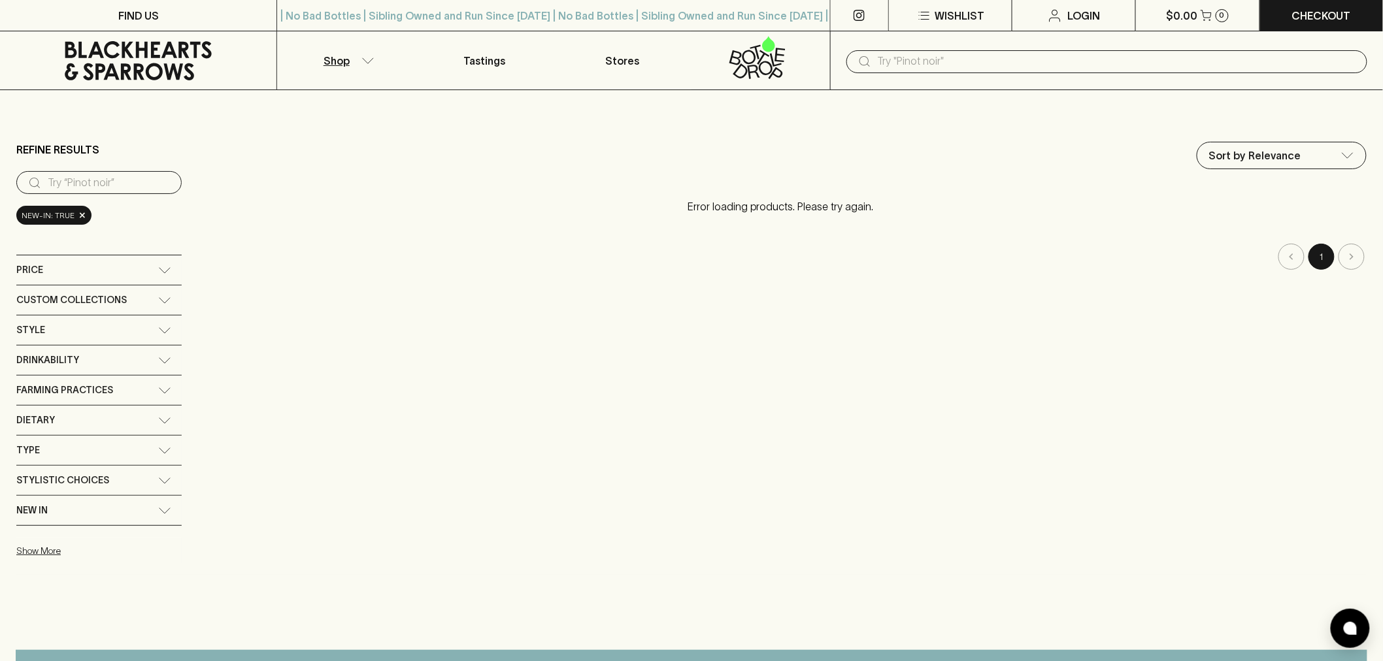
click at [158, 63] on icon at bounding box center [138, 60] width 147 height 39
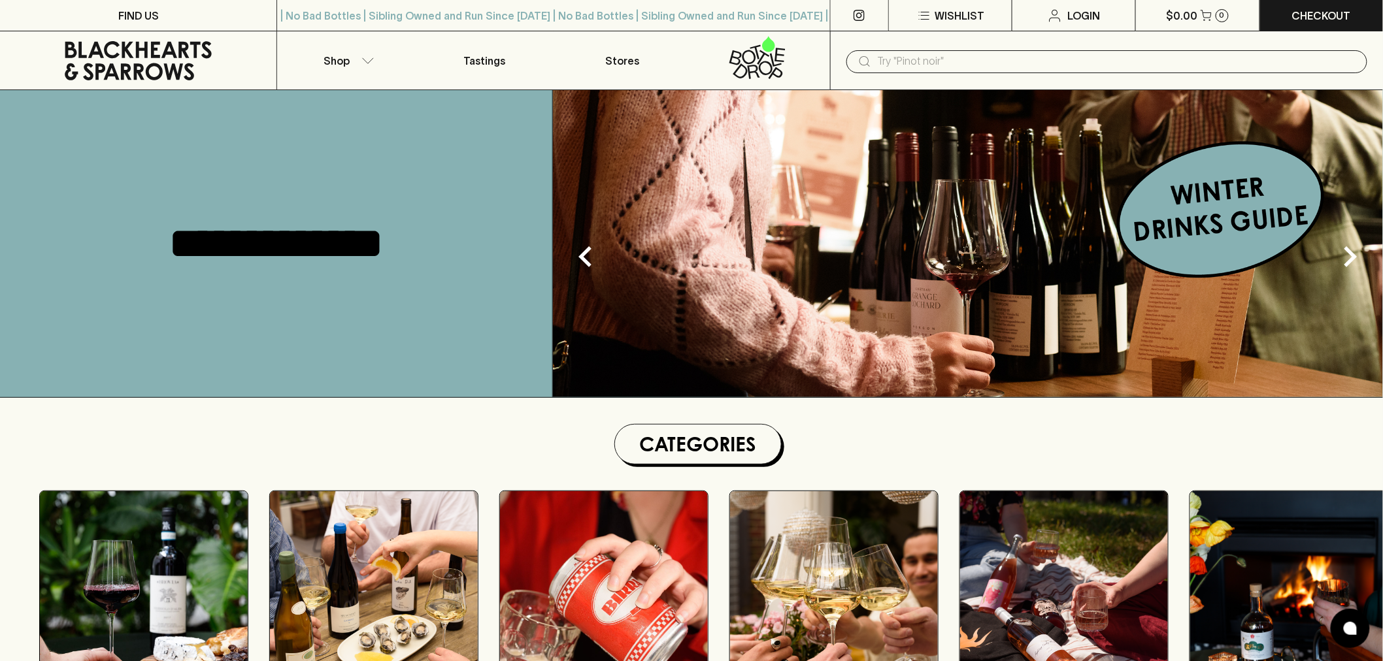
click at [133, 44] on icon at bounding box center [138, 60] width 257 height 39
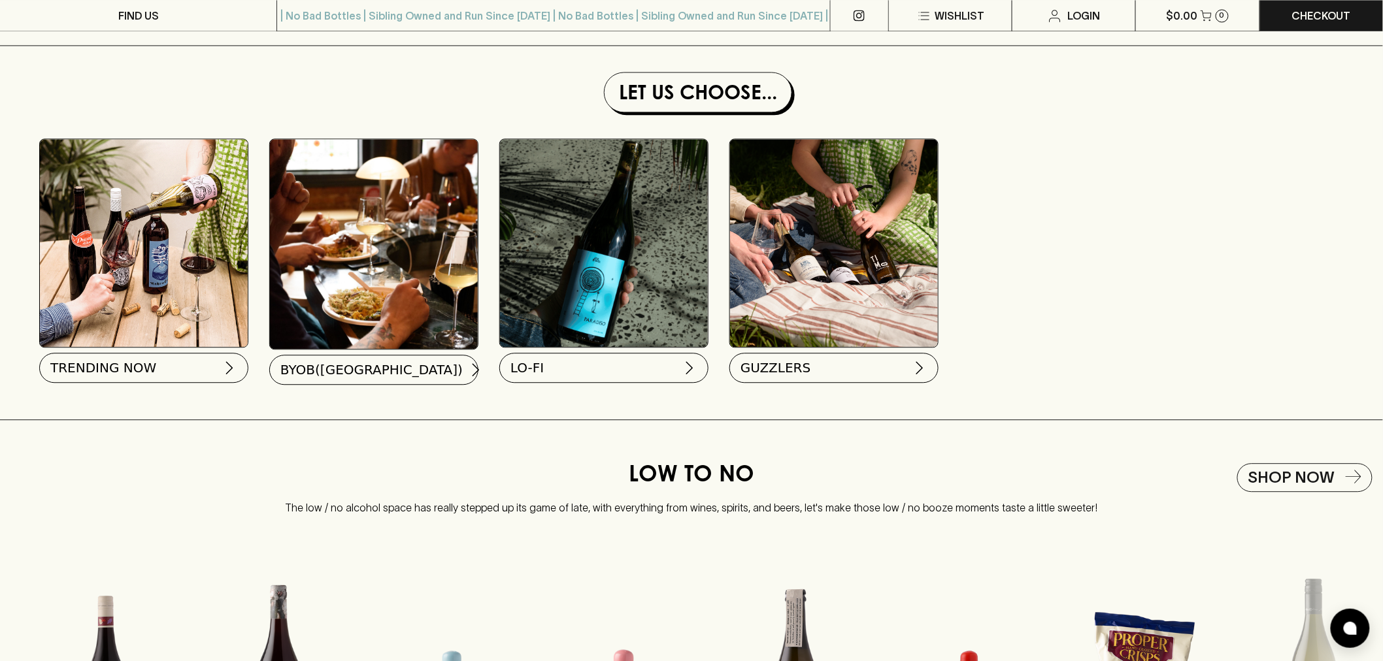
scroll to position [1190, 0]
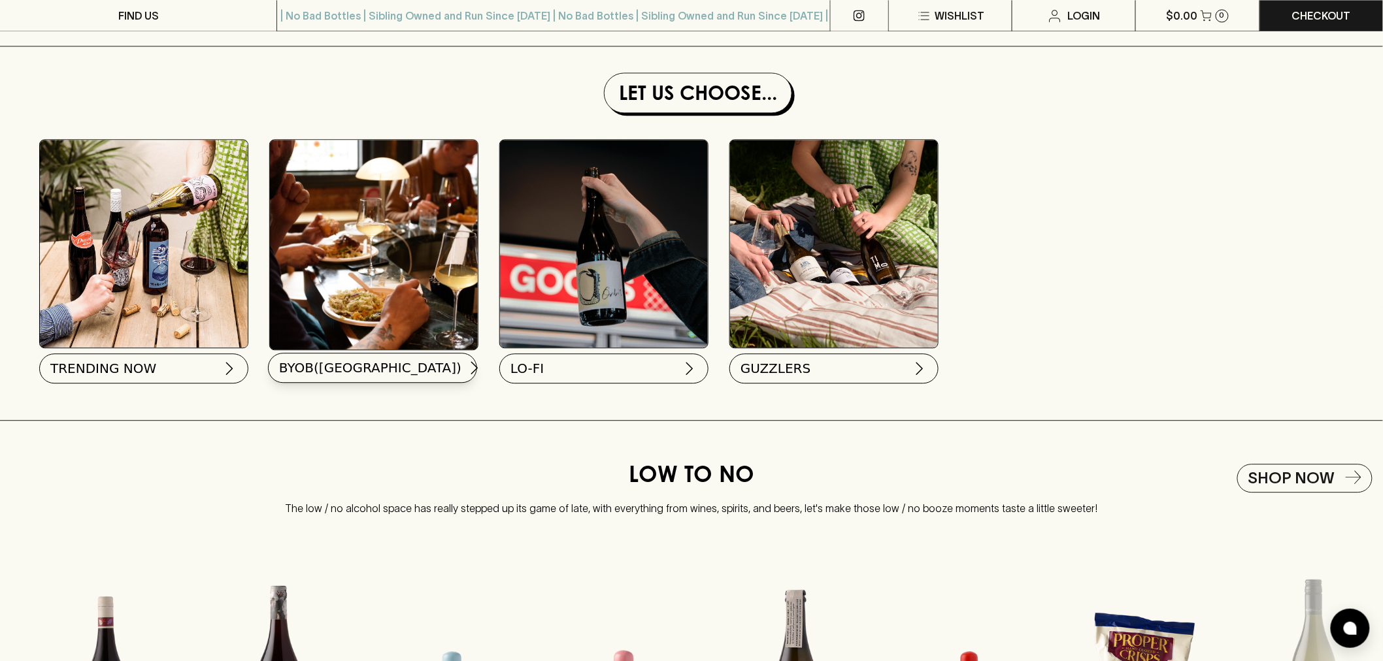
click at [340, 377] on span "BYOB([GEOGRAPHIC_DATA])" at bounding box center [370, 368] width 182 height 18
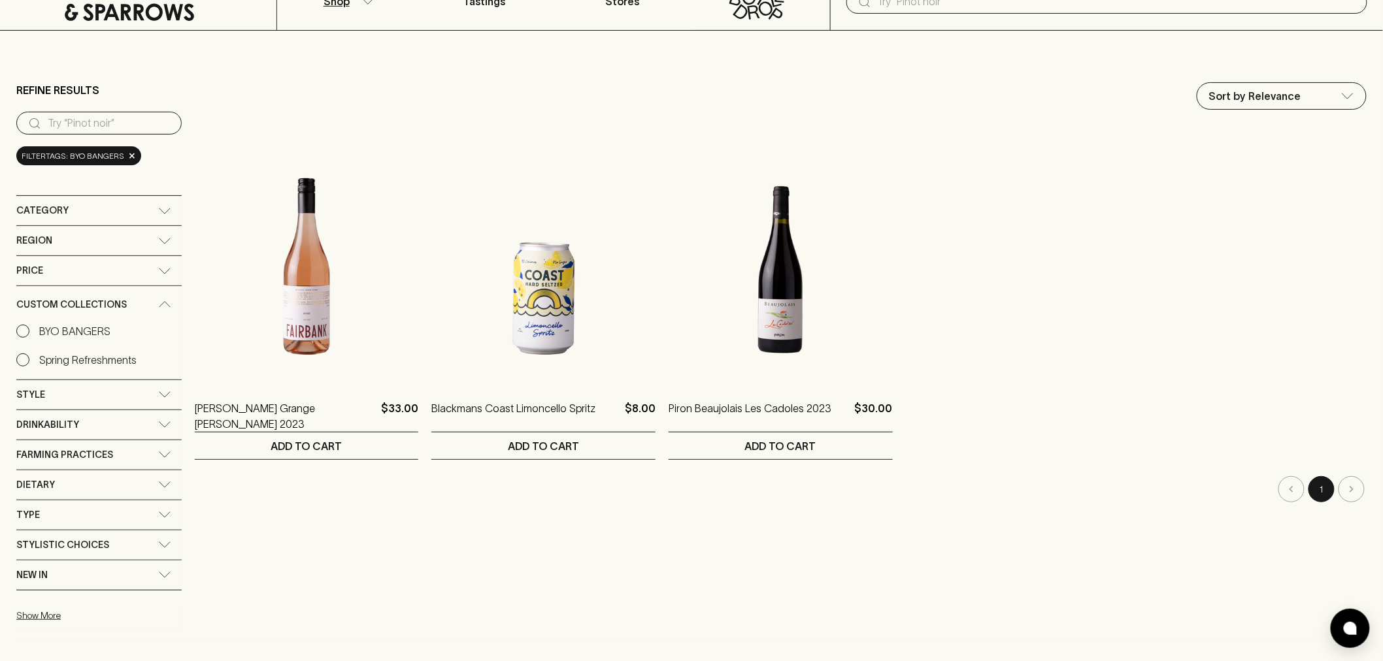
scroll to position [60, 0]
click at [554, 319] on img at bounding box center [543, 266] width 224 height 229
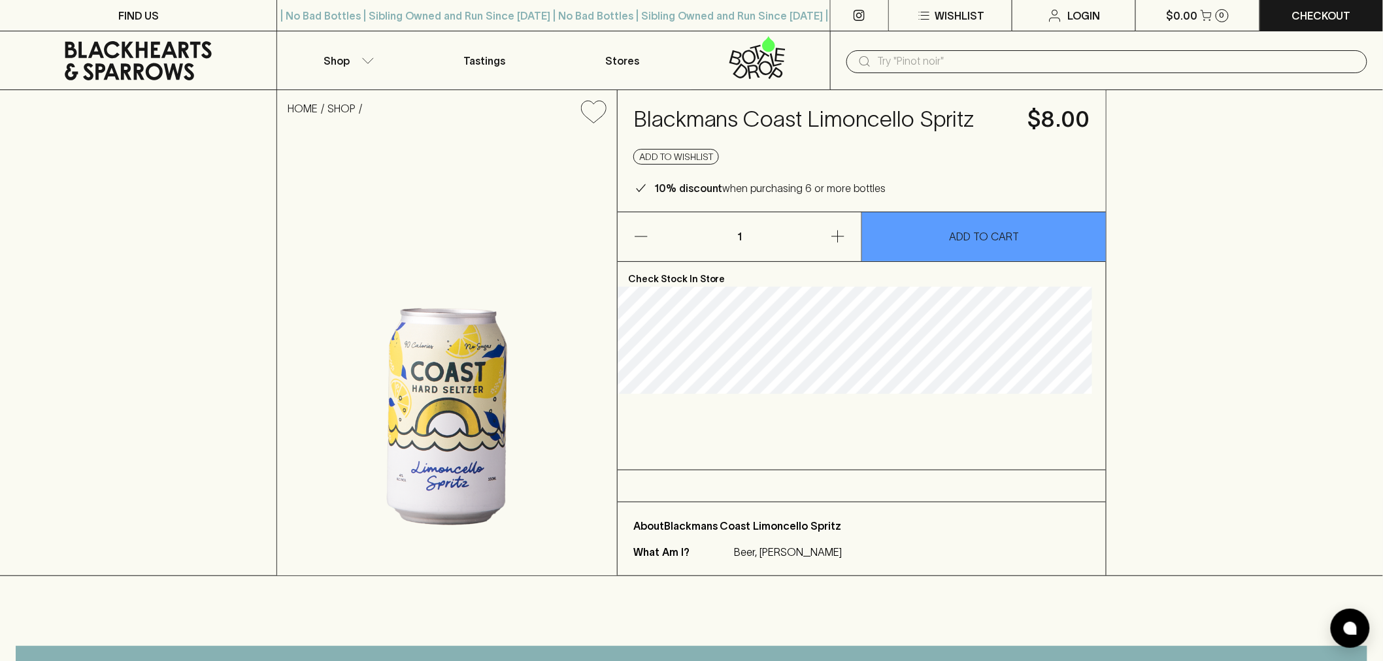
click at [103, 50] on icon at bounding box center [138, 60] width 257 height 39
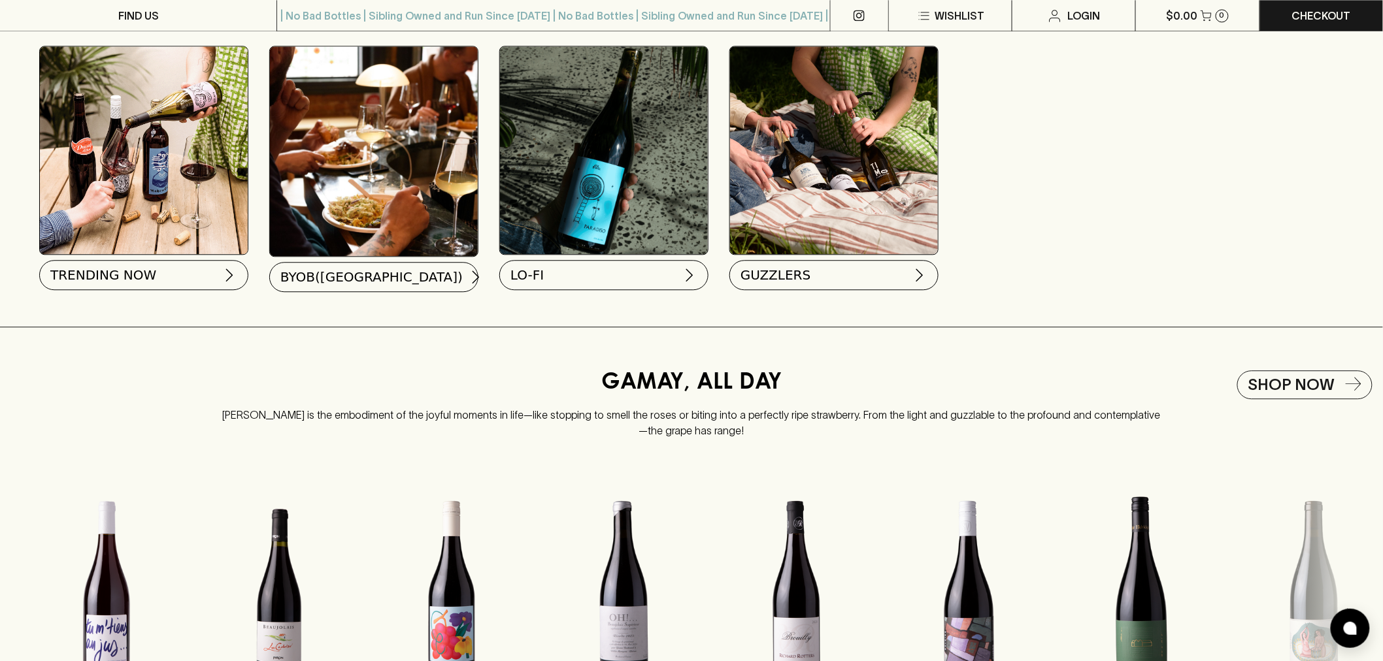
scroll to position [1282, 0]
click at [134, 285] on span "TRENDING NOW" at bounding box center [103, 276] width 106 height 18
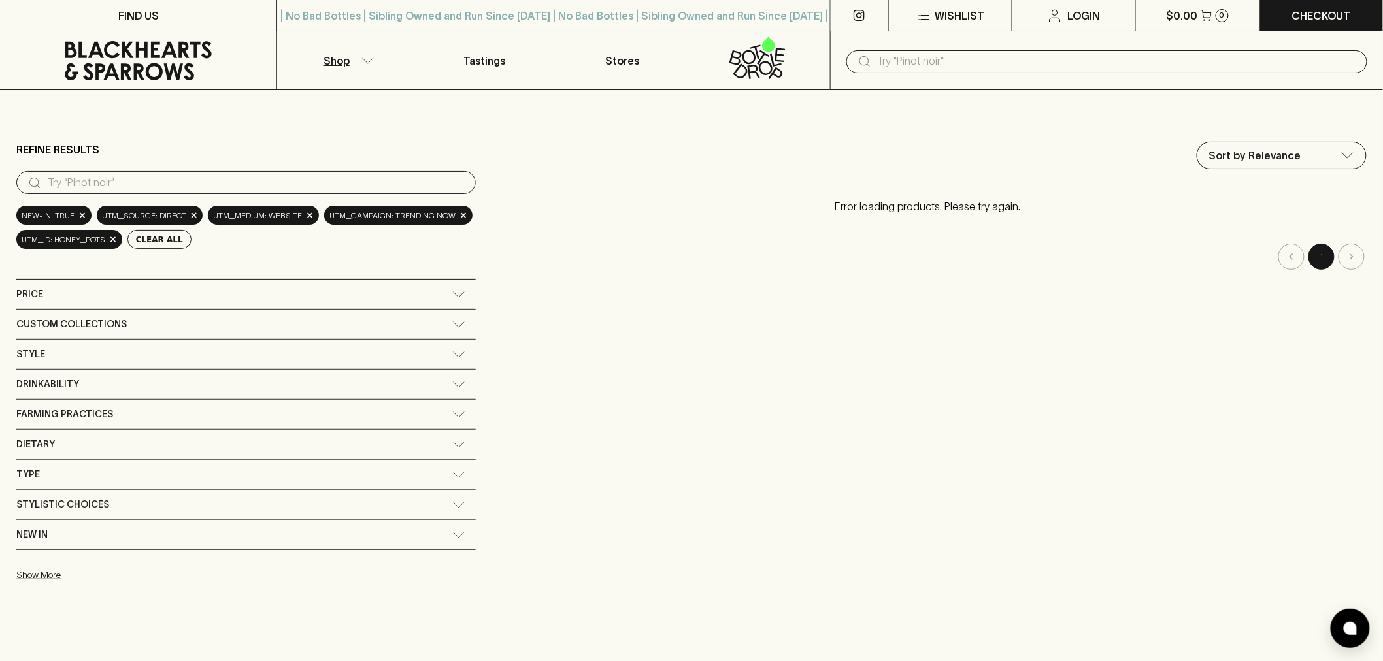
click at [171, 51] on icon at bounding box center [138, 60] width 147 height 39
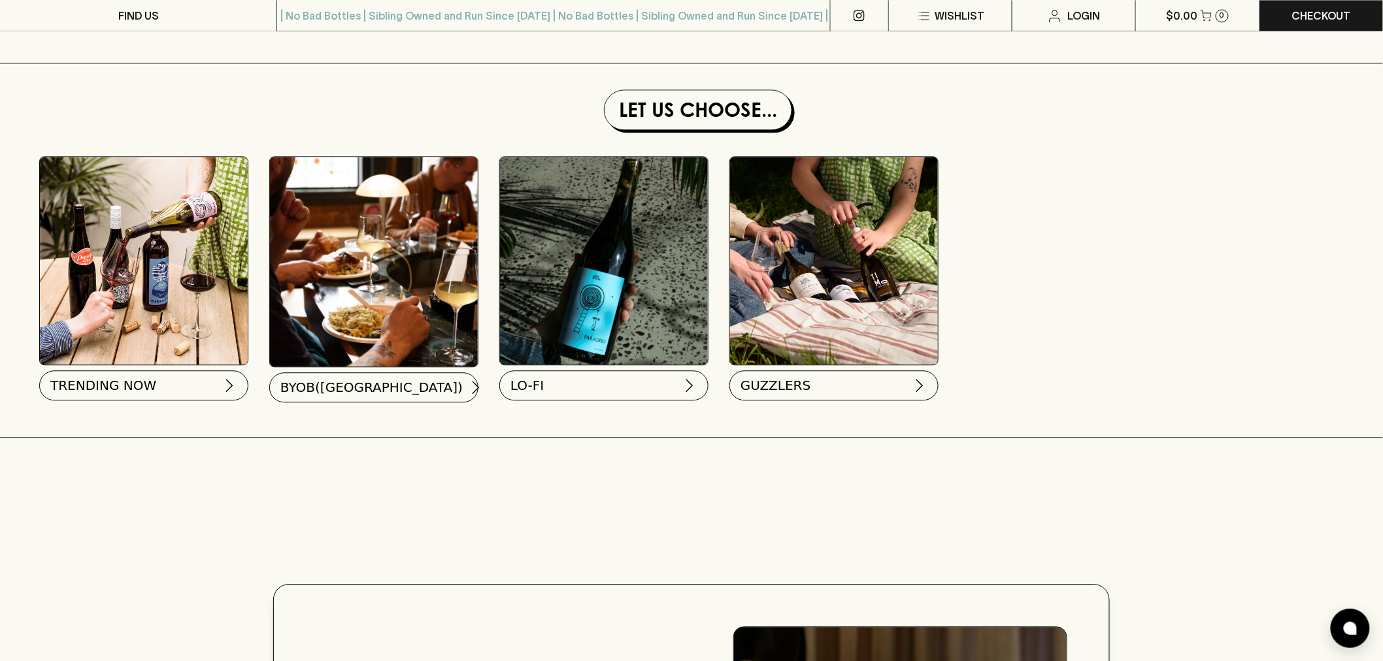
scroll to position [1195, 0]
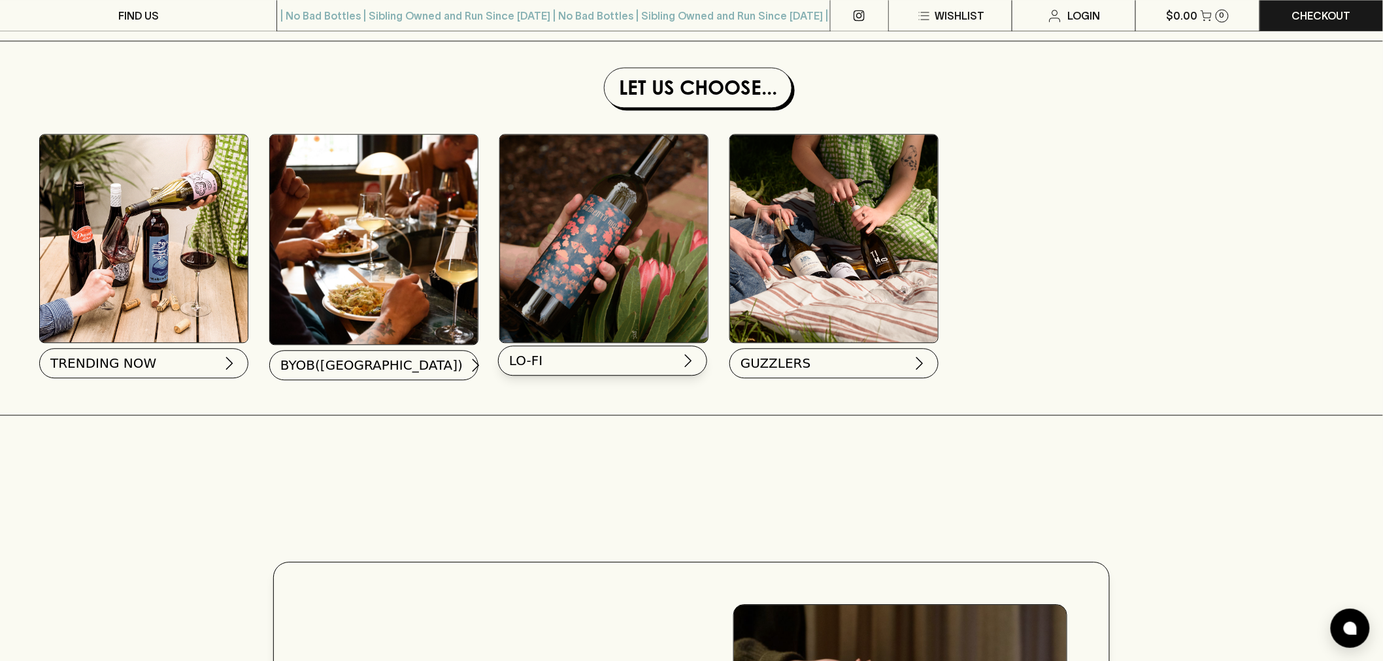
click at [554, 361] on button "LO-FI" at bounding box center [602, 361] width 209 height 30
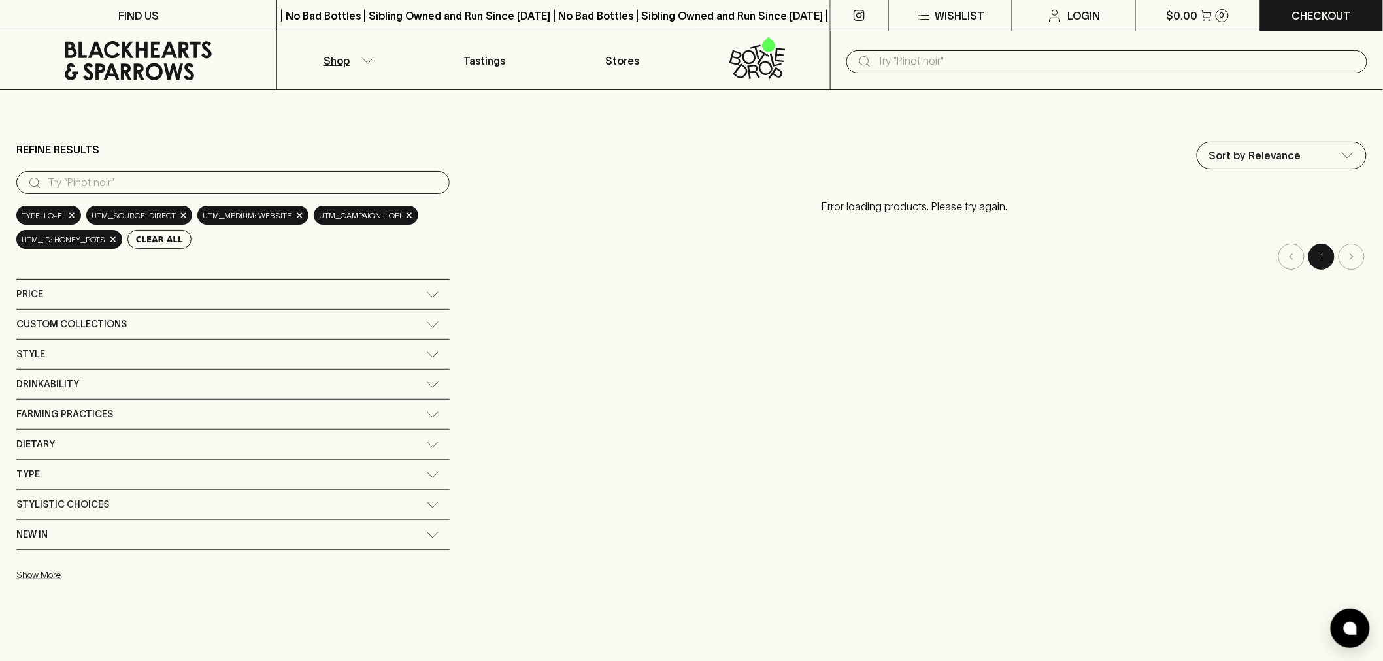
click at [131, 61] on icon at bounding box center [138, 60] width 257 height 39
